Goal: Use online tool/utility: Utilize a website feature to perform a specific function

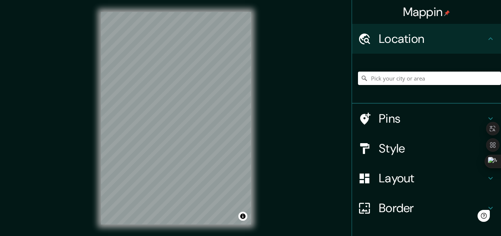
click at [401, 78] on input "Pick your city or area" at bounding box center [429, 78] width 143 height 13
paste input "ICPNA Región [PERSON_NAME]"
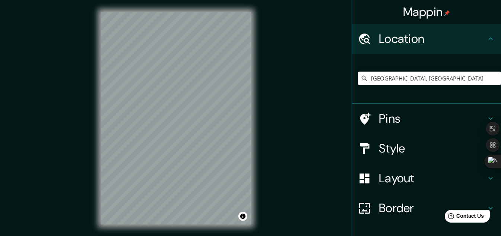
type input "[GEOGRAPHIC_DATA], [GEOGRAPHIC_DATA]"
click at [273, 83] on div "Mappin Location [GEOGRAPHIC_DATA], [GEOGRAPHIC_DATA], [GEOGRAPHIC_DATA][STREET_…" at bounding box center [250, 124] width 501 height 248
click at [380, 149] on h4 "Style" at bounding box center [432, 148] width 107 height 15
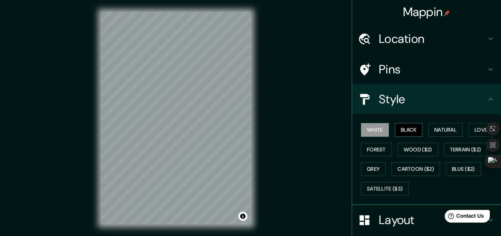
click at [403, 129] on button "Black" at bounding box center [409, 130] width 28 height 14
click at [438, 123] on button "Natural" at bounding box center [445, 130] width 34 height 14
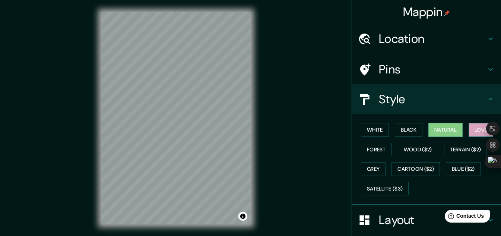
click at [473, 126] on button "Love" at bounding box center [481, 130] width 25 height 14
click at [379, 144] on button "Forest" at bounding box center [376, 150] width 31 height 14
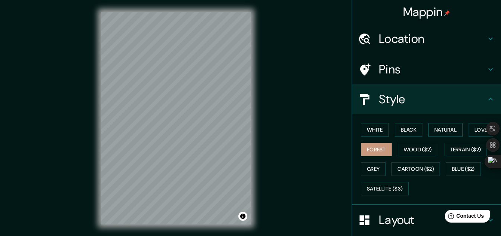
click at [405, 106] on h4 "Style" at bounding box center [432, 99] width 107 height 15
click at [488, 99] on icon at bounding box center [490, 99] width 4 height 3
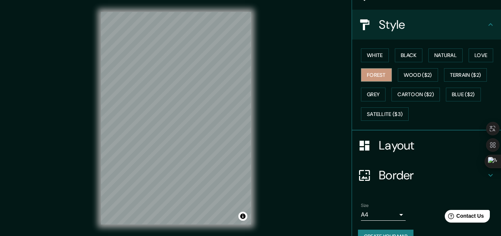
click at [406, 142] on h4 "Layout" at bounding box center [432, 145] width 107 height 15
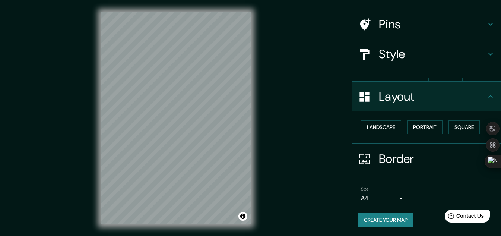
scroll to position [32, 0]
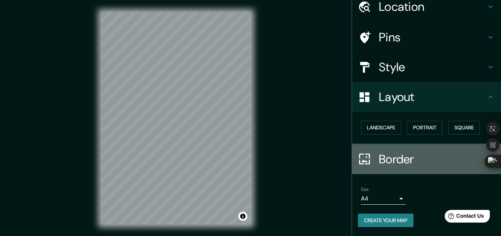
click at [379, 157] on h4 "Border" at bounding box center [432, 159] width 107 height 15
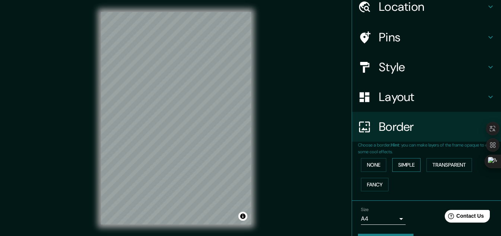
click at [393, 167] on button "Simple" at bounding box center [406, 165] width 28 height 14
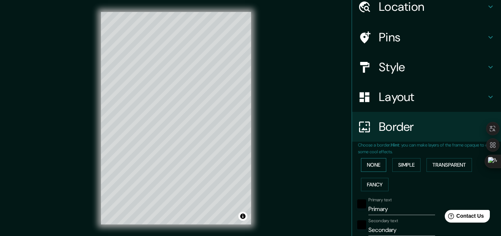
click at [371, 168] on button "None" at bounding box center [373, 165] width 25 height 14
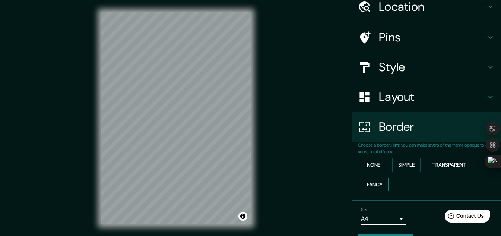
click at [369, 185] on button "Fancy" at bounding box center [375, 185] width 28 height 14
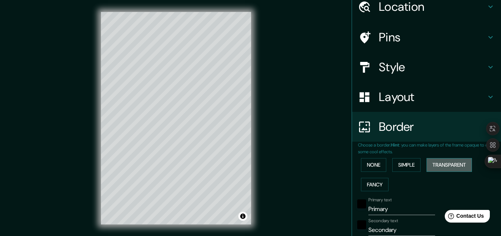
click at [440, 165] on button "Transparent" at bounding box center [448, 165] width 45 height 14
click at [372, 169] on button "None" at bounding box center [373, 165] width 25 height 14
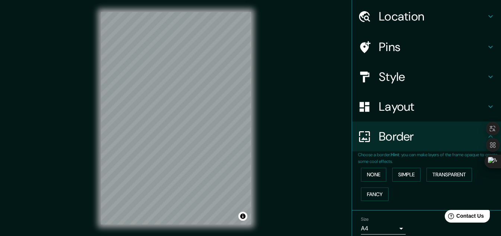
scroll to position [0, 0]
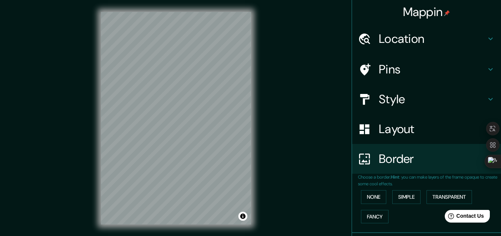
click at [395, 76] on h4 "Pins" at bounding box center [432, 69] width 107 height 15
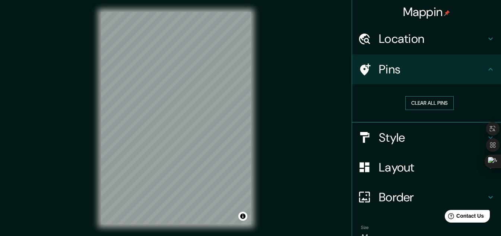
click at [413, 103] on button "Clear all pins" at bounding box center [429, 103] width 48 height 14
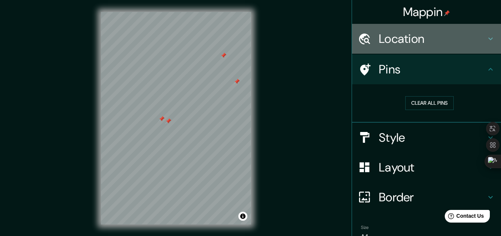
click at [389, 48] on div "Location" at bounding box center [426, 39] width 149 height 30
